Goal: Task Accomplishment & Management: Manage account settings

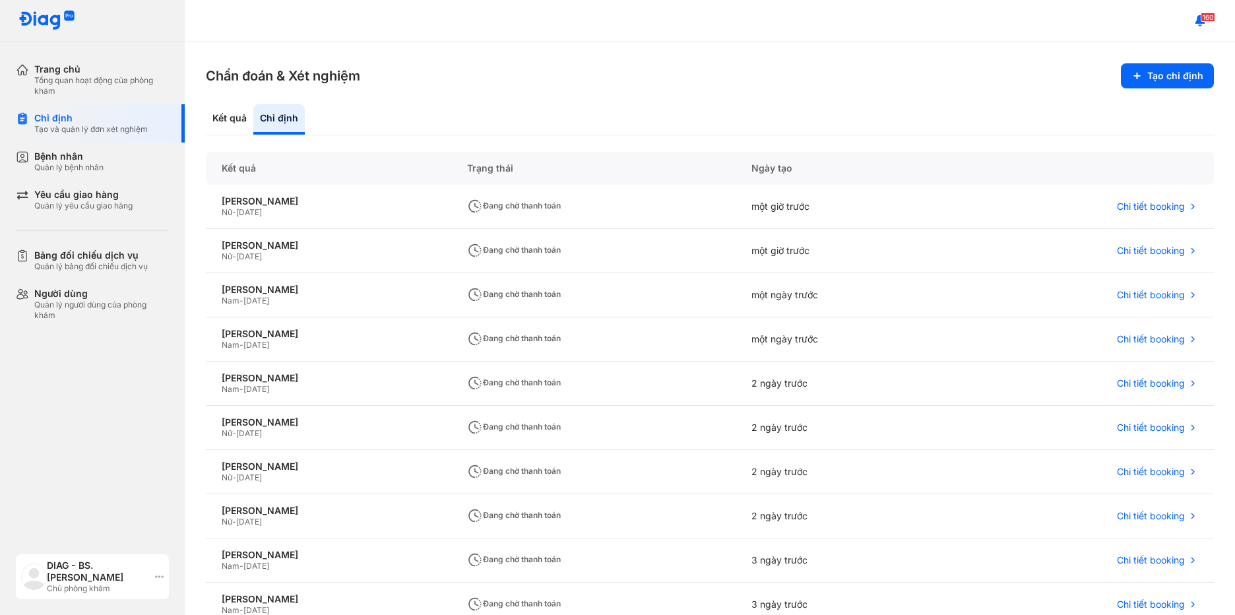
click at [38, 586] on img at bounding box center [34, 577] width 26 height 26
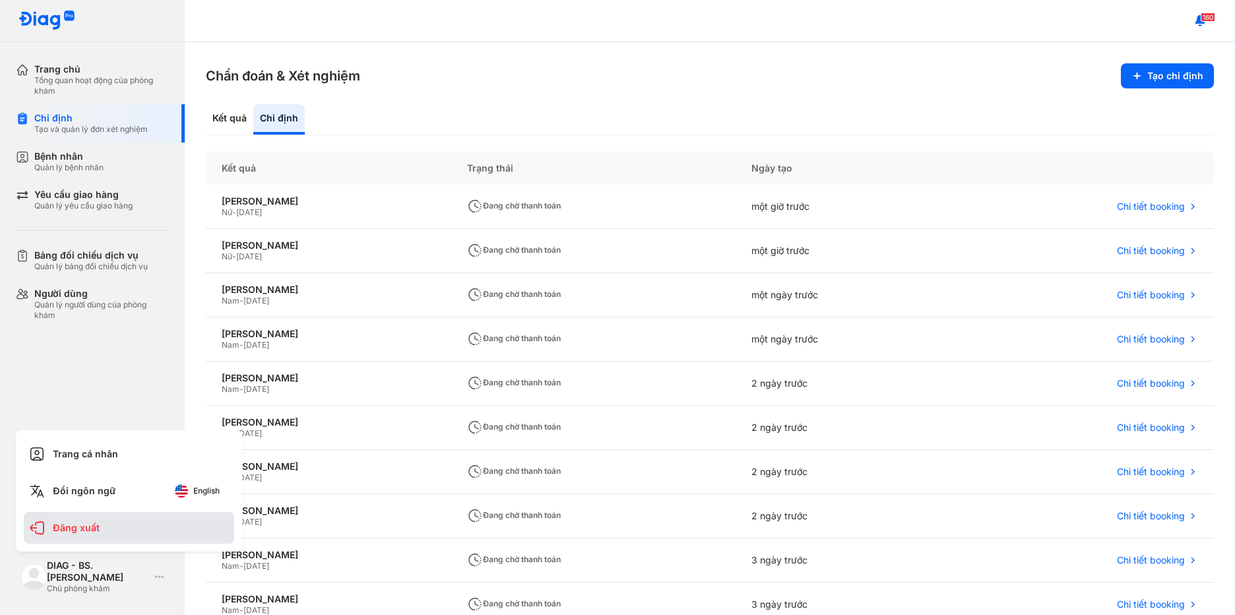
click at [119, 519] on div "Đăng xuất" at bounding box center [129, 528] width 211 height 32
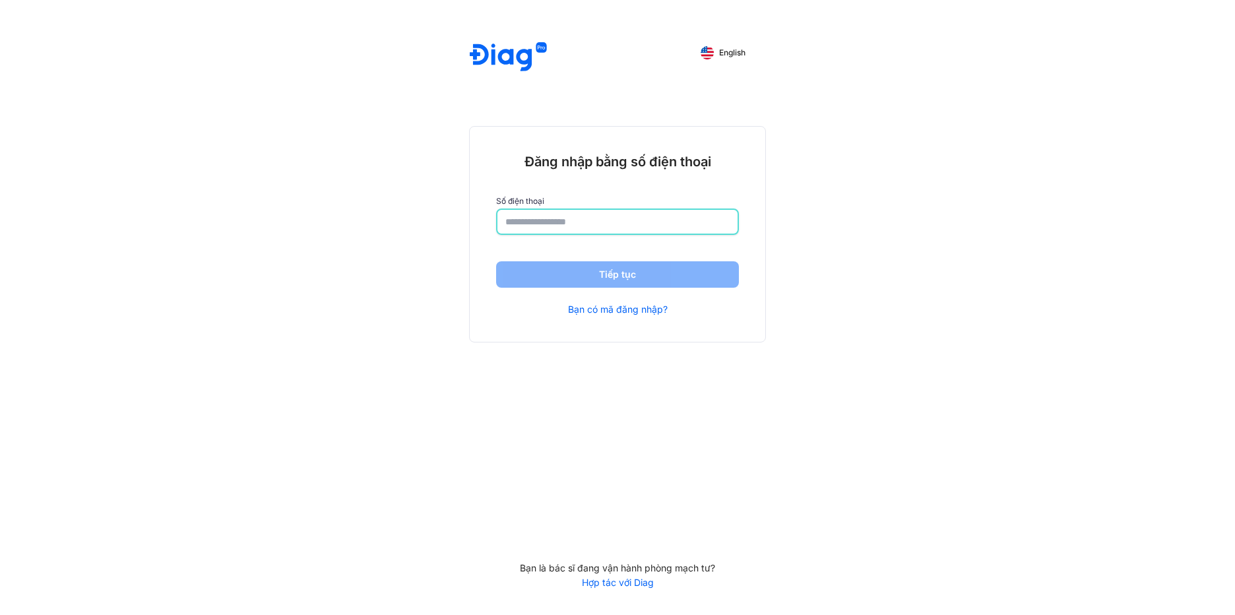
click at [626, 216] on input "number" at bounding box center [618, 222] width 224 height 24
type input "**********"
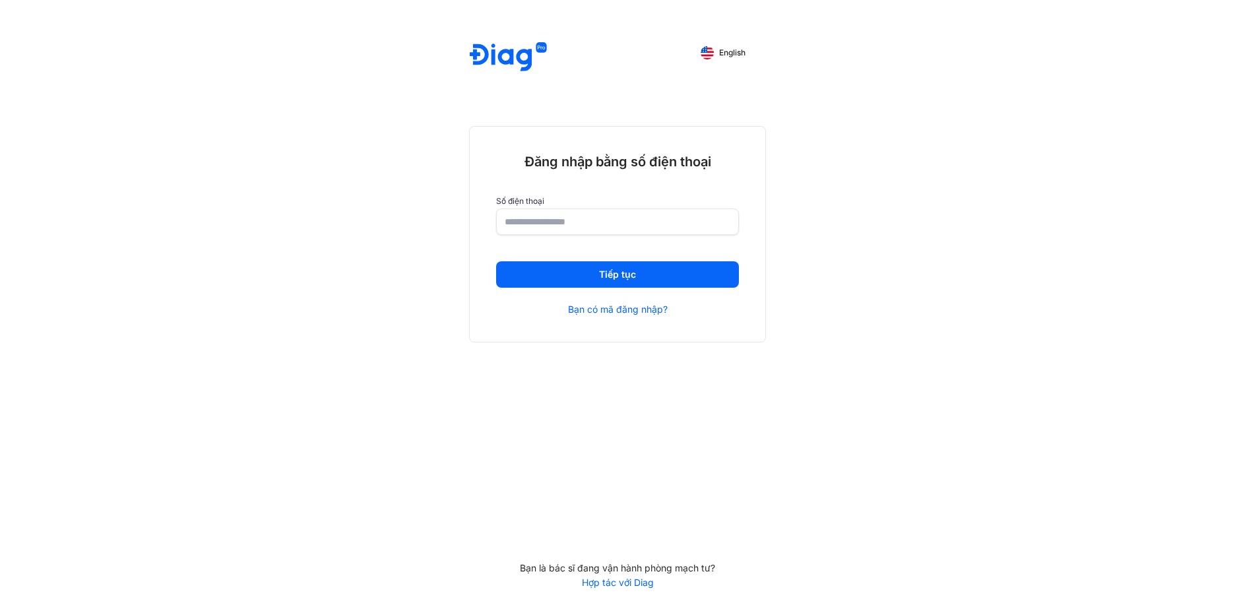
click at [616, 291] on div "Tiếp tục Bạn có mã đăng nhập?" at bounding box center [617, 288] width 243 height 54
click at [617, 277] on button "Tiếp tục" at bounding box center [617, 274] width 243 height 26
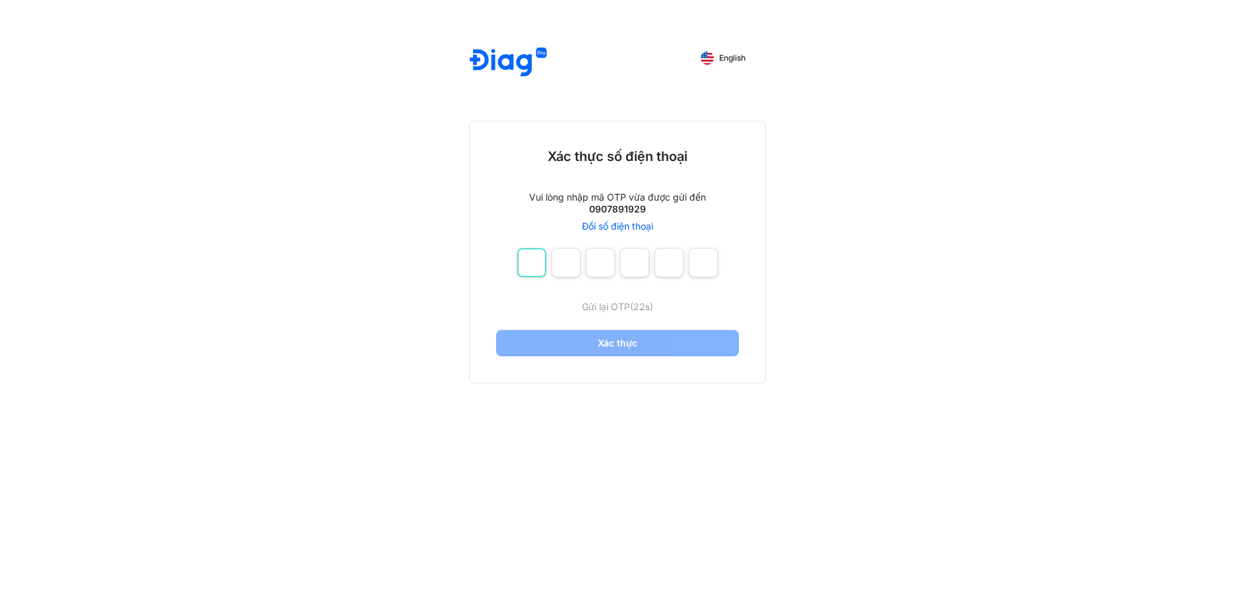
click at [530, 265] on input "number" at bounding box center [531, 262] width 29 height 29
type input "*"
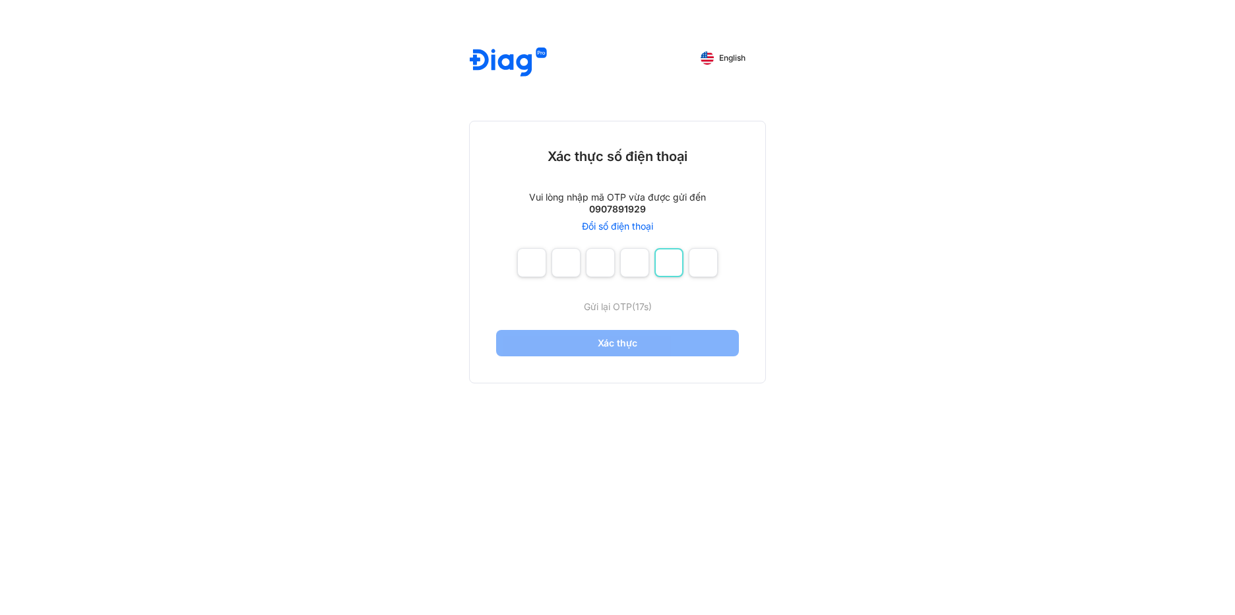
type input "*"
